Goal: Task Accomplishment & Management: Use online tool/utility

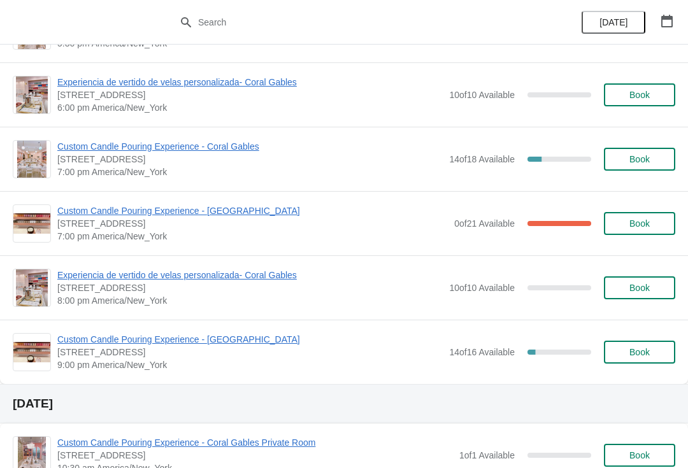
scroll to position [770, 0]
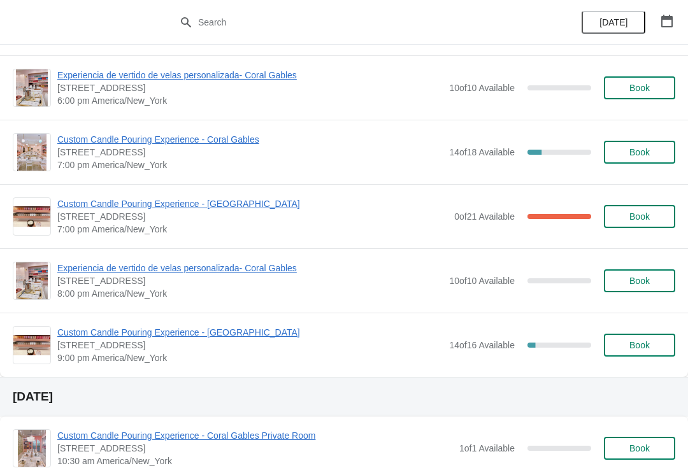
click at [562, 220] on div "0 of 21 Available 100 %" at bounding box center [522, 216] width 137 height 23
click at [642, 222] on button "Book" at bounding box center [639, 216] width 71 height 23
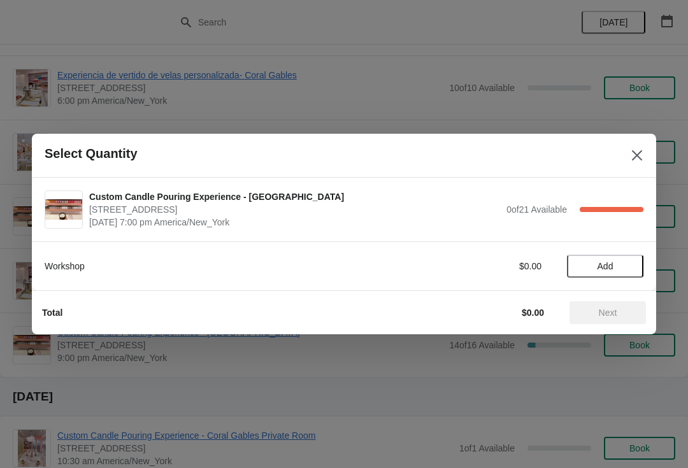
click at [638, 161] on icon "Close" at bounding box center [637, 155] width 13 height 13
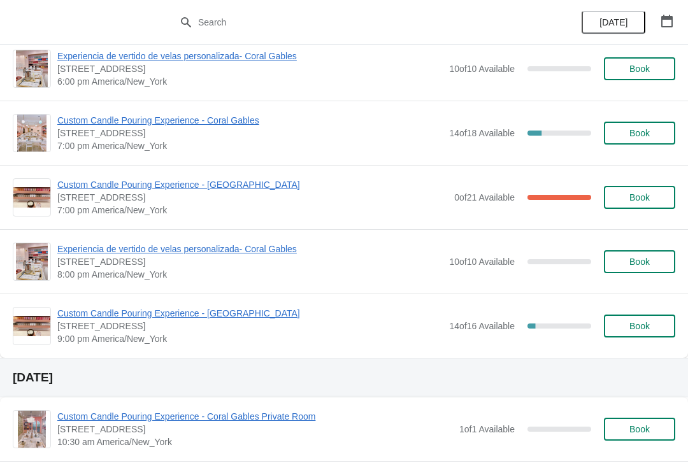
scroll to position [790, 0]
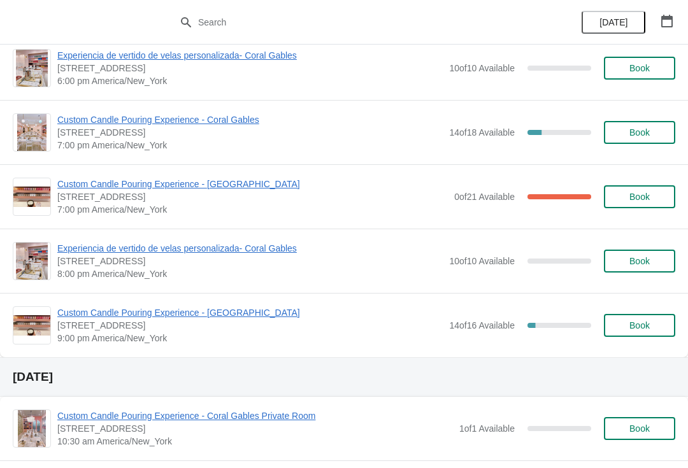
click at [638, 198] on span "Book" at bounding box center [640, 197] width 20 height 10
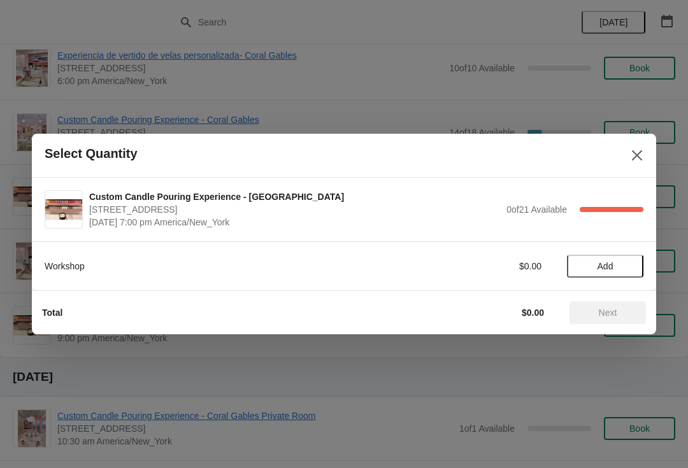
click at [611, 272] on span "Add" at bounding box center [606, 266] width 16 height 10
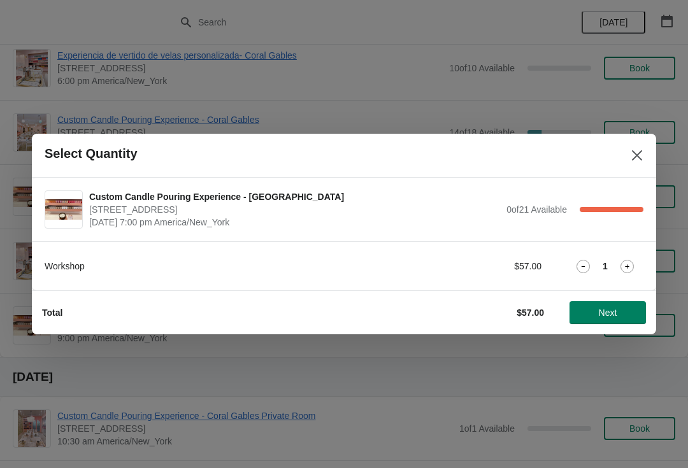
click at [633, 273] on icon at bounding box center [627, 266] width 13 height 13
click at [612, 315] on span "Next" at bounding box center [608, 313] width 18 height 10
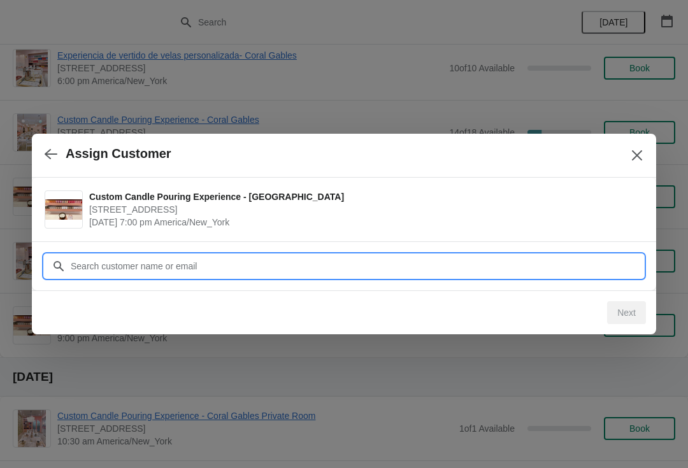
click at [440, 264] on input "Customer" at bounding box center [357, 266] width 574 height 23
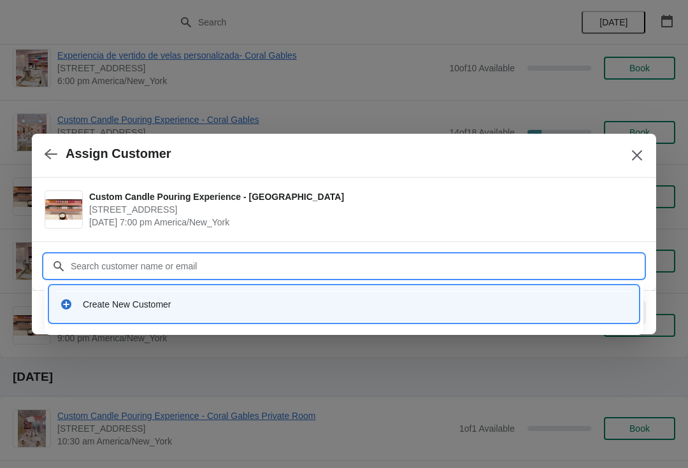
click at [157, 308] on div "Create New Customer" at bounding box center [356, 304] width 546 height 13
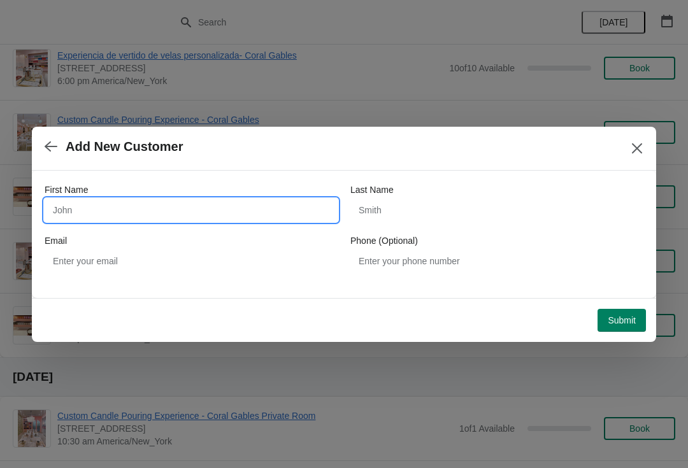
click at [253, 208] on input "First Name" at bounding box center [191, 210] width 293 height 23
type input "A"
type input "Ashley"
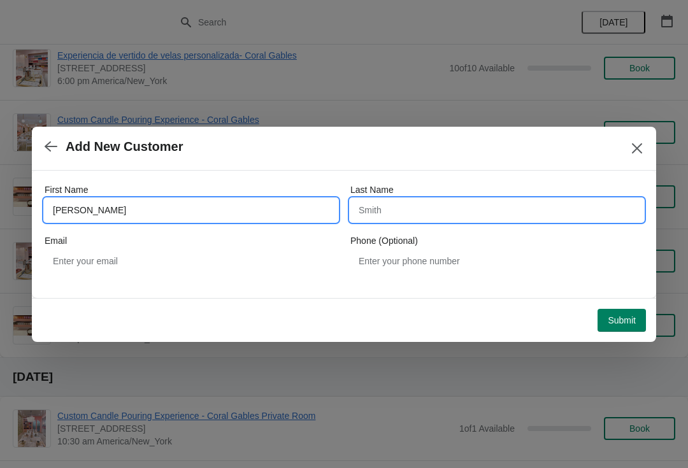
click at [430, 201] on input "Last Name" at bounding box center [497, 210] width 293 height 23
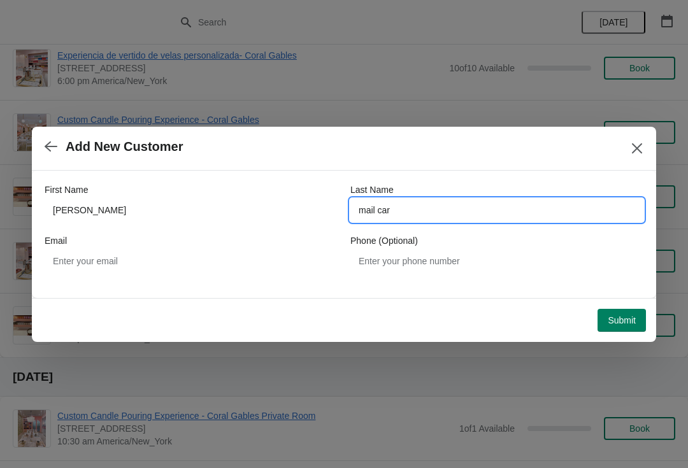
click at [468, 213] on input "mail car" at bounding box center [497, 210] width 293 height 23
type input "m"
type input "a"
type input "Amailcar"
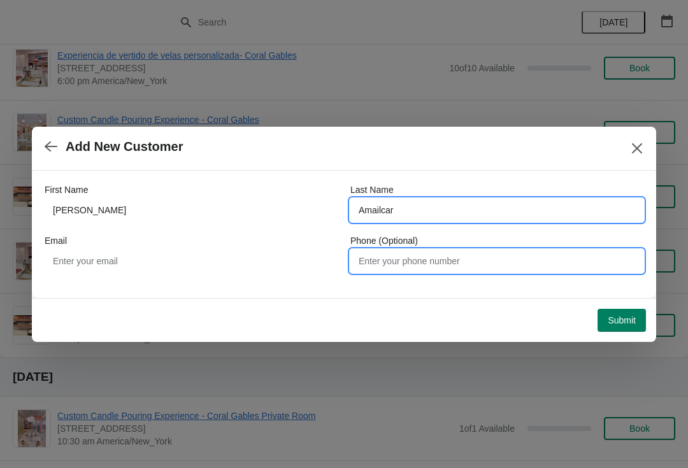
click at [426, 261] on input "Phone (Optional)" at bounding box center [497, 261] width 293 height 23
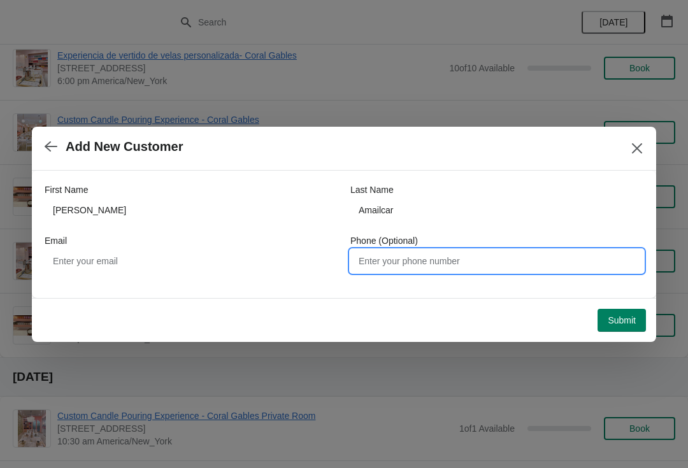
click at [612, 328] on button "Submit" at bounding box center [622, 320] width 48 height 23
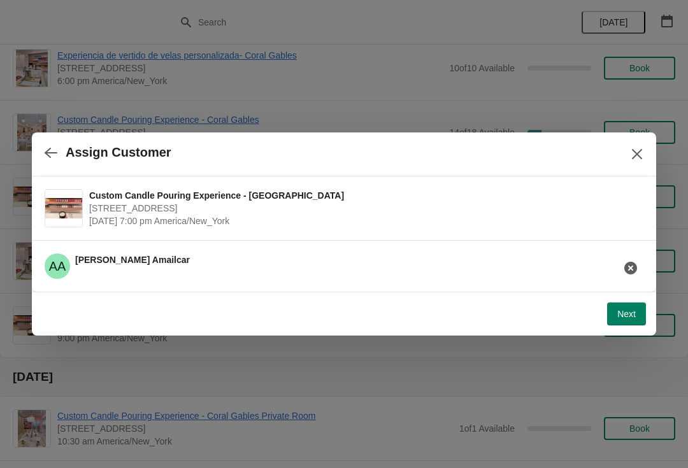
click at [627, 318] on span "Next" at bounding box center [627, 314] width 18 height 10
select select "Friend"
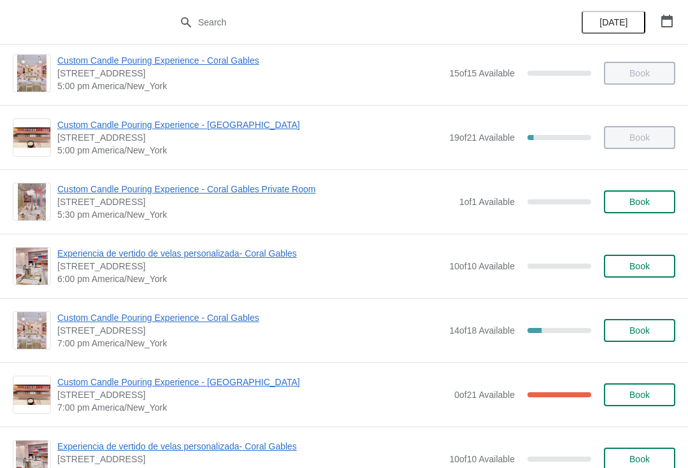
scroll to position [606, 0]
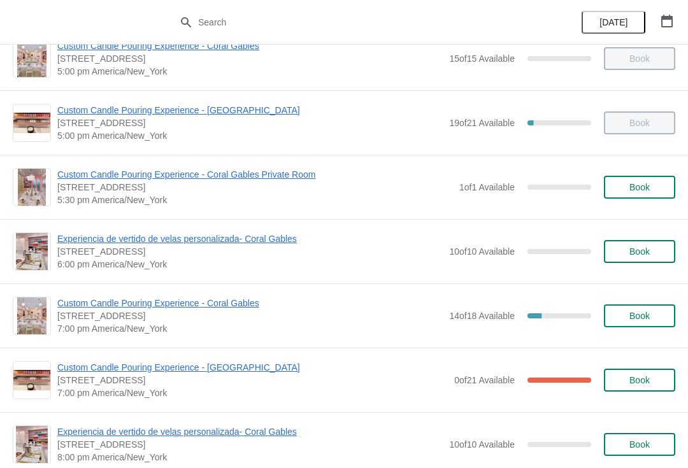
click at [244, 373] on span "Custom Candle Pouring Experience - [GEOGRAPHIC_DATA]" at bounding box center [252, 367] width 391 height 13
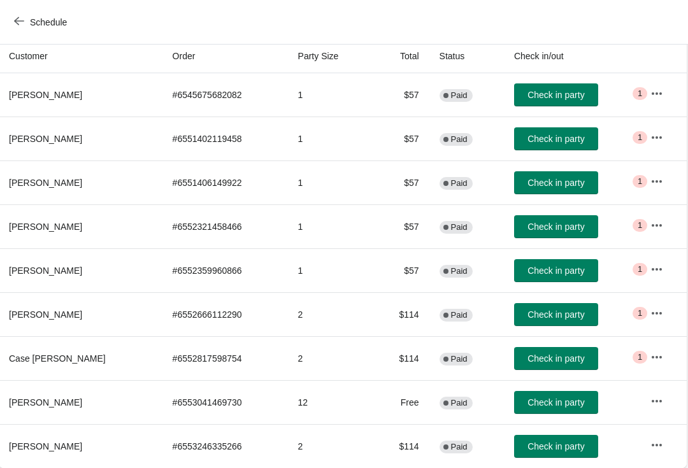
scroll to position [138, 1]
click at [557, 355] on span "Check in party" at bounding box center [556, 359] width 57 height 10
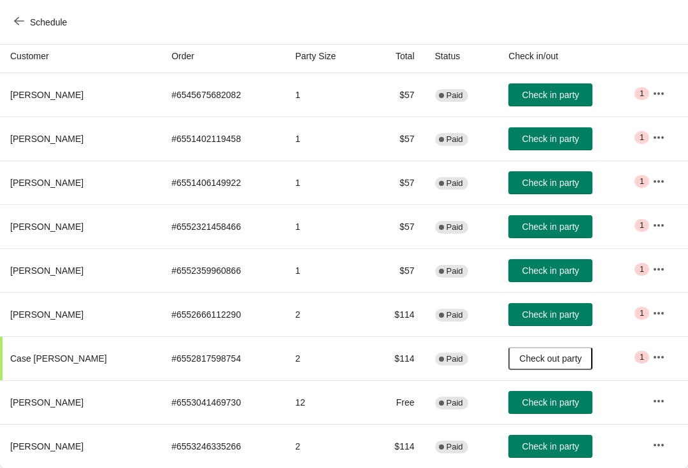
scroll to position [138, 0]
click at [555, 458] on button "Check in party" at bounding box center [551, 446] width 84 height 23
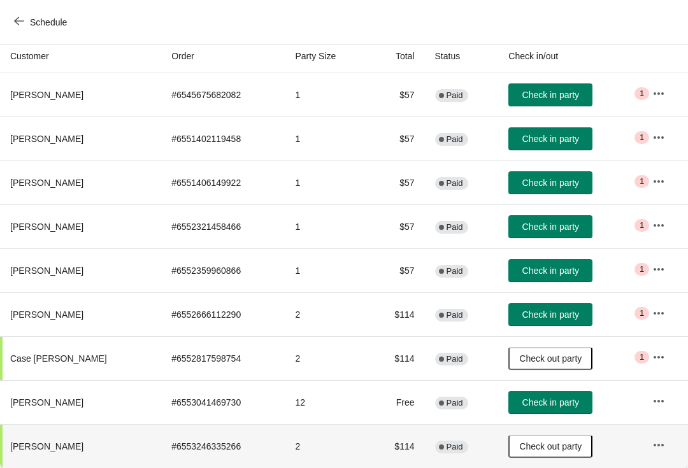
click at [564, 142] on span "Check in party" at bounding box center [551, 139] width 57 height 10
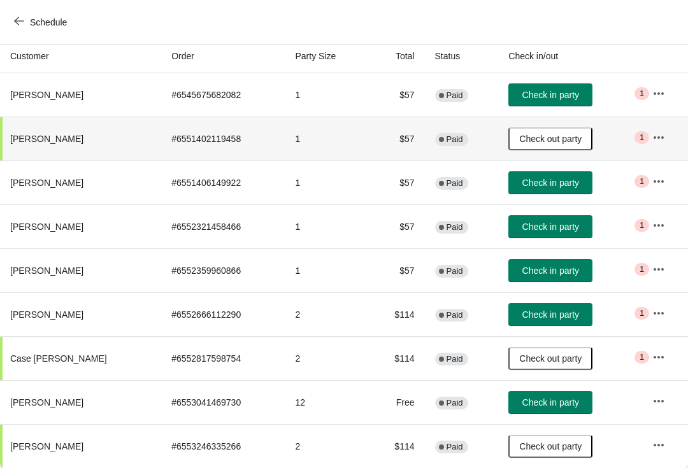
click at [565, 105] on button "Check in party" at bounding box center [551, 94] width 84 height 23
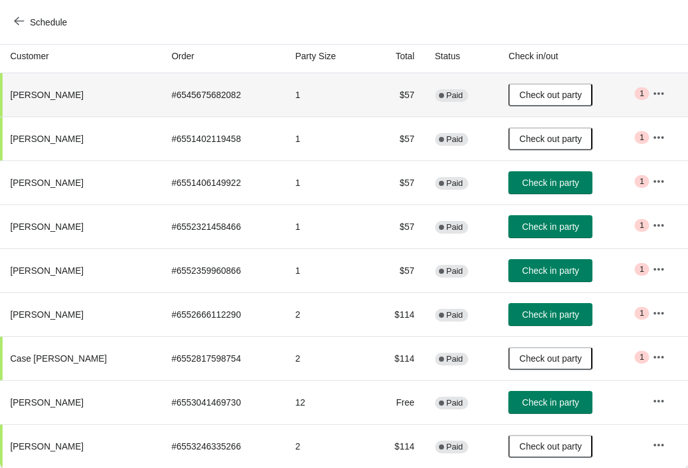
click at [584, 279] on button "Check in party" at bounding box center [551, 270] width 84 height 23
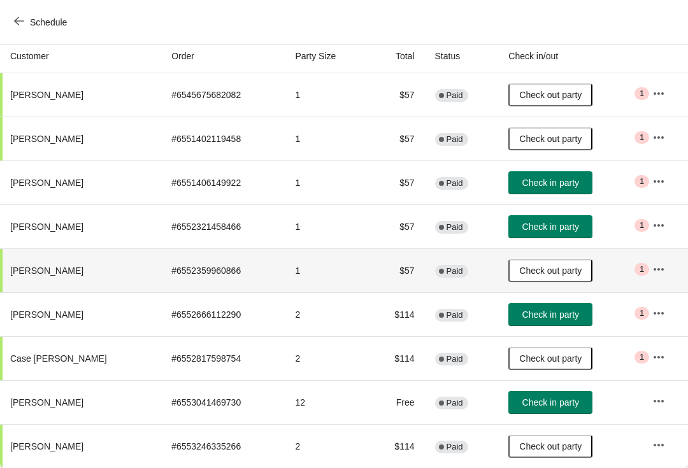
click at [561, 190] on button "Check in party" at bounding box center [551, 182] width 84 height 23
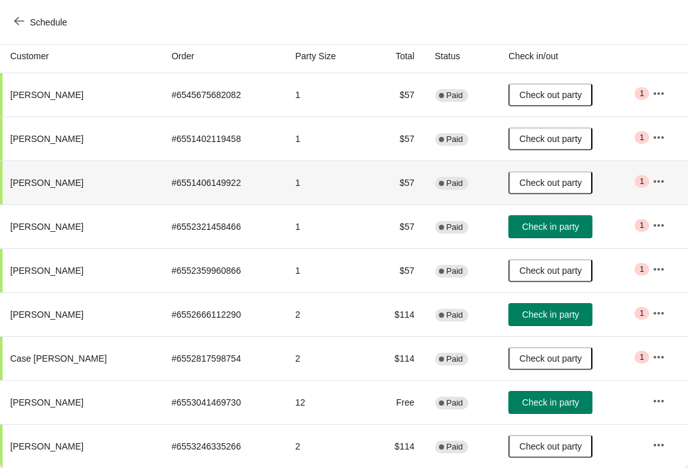
click at [566, 226] on span "Check in party" at bounding box center [551, 227] width 57 height 10
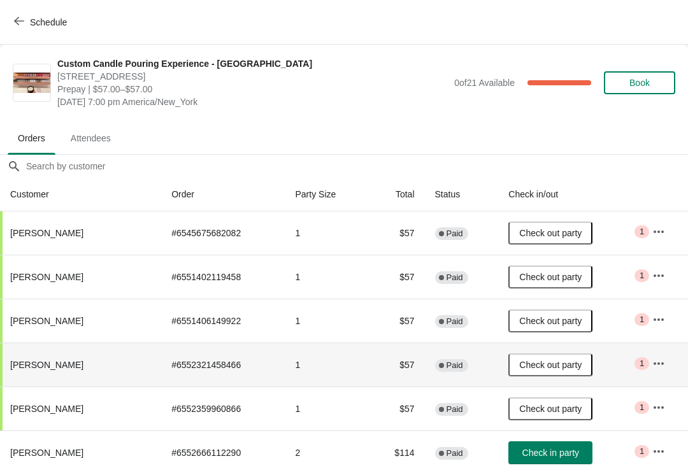
scroll to position [0, 0]
click at [26, 18] on span "Schedule" at bounding box center [42, 22] width 50 height 12
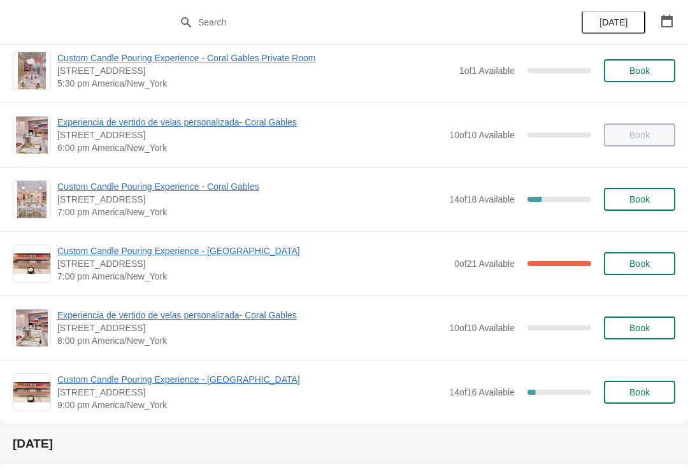
scroll to position [715, 0]
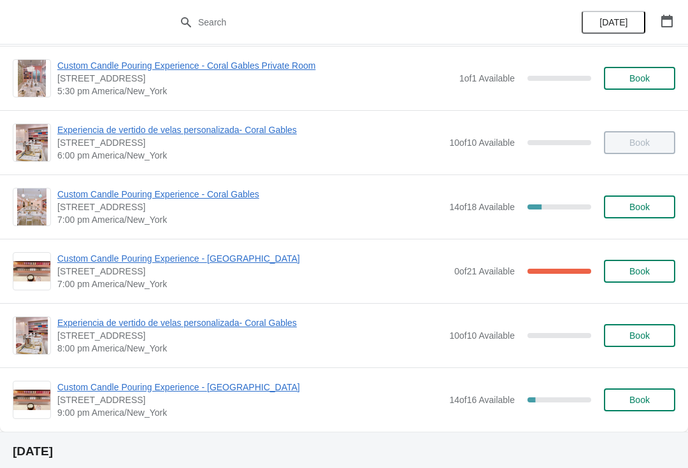
click at [242, 198] on span "Custom Candle Pouring Experience - Coral Gables" at bounding box center [250, 194] width 386 height 13
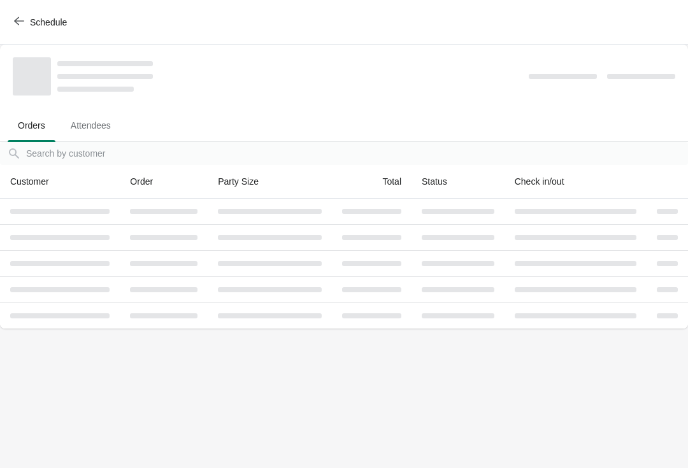
scroll to position [0, 0]
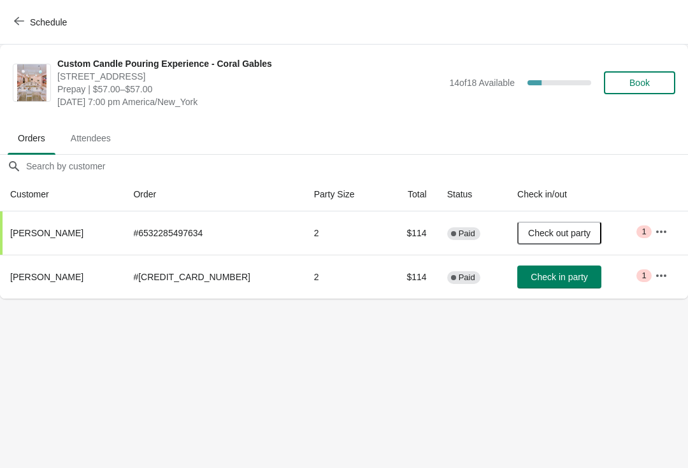
click at [18, 33] on button "Schedule" at bounding box center [41, 22] width 71 height 23
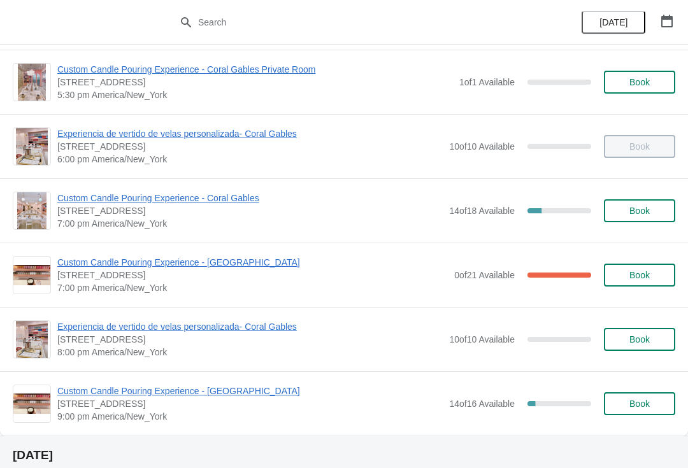
scroll to position [712, 0]
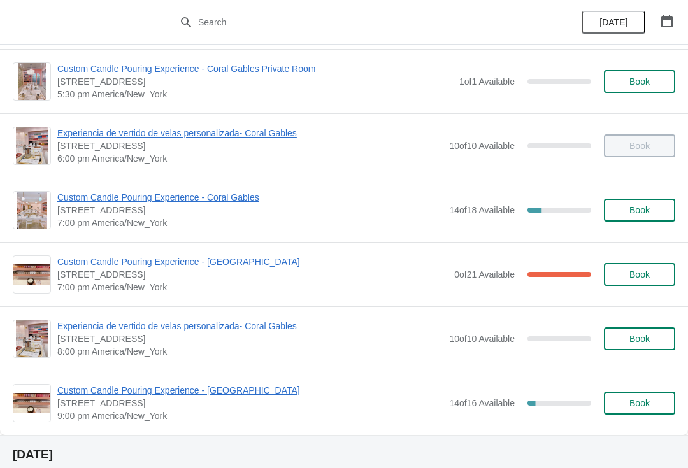
click at [419, 286] on span "7:00 pm America/New_York" at bounding box center [252, 287] width 391 height 13
click at [235, 266] on span "Custom Candle Pouring Experience - [GEOGRAPHIC_DATA]" at bounding box center [252, 262] width 391 height 13
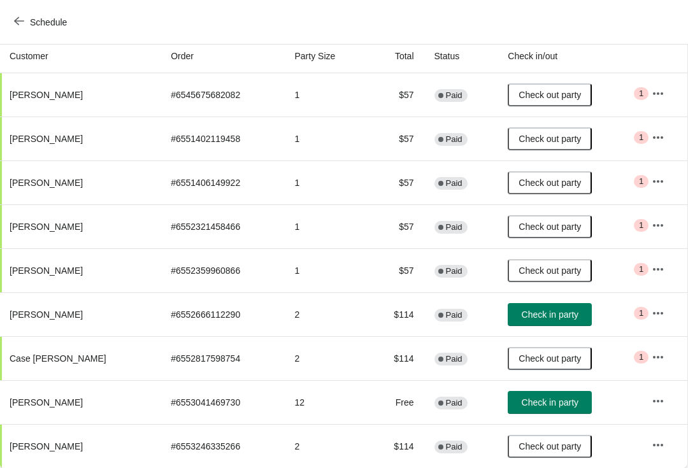
scroll to position [138, 1]
